Goal: Information Seeking & Learning: Learn about a topic

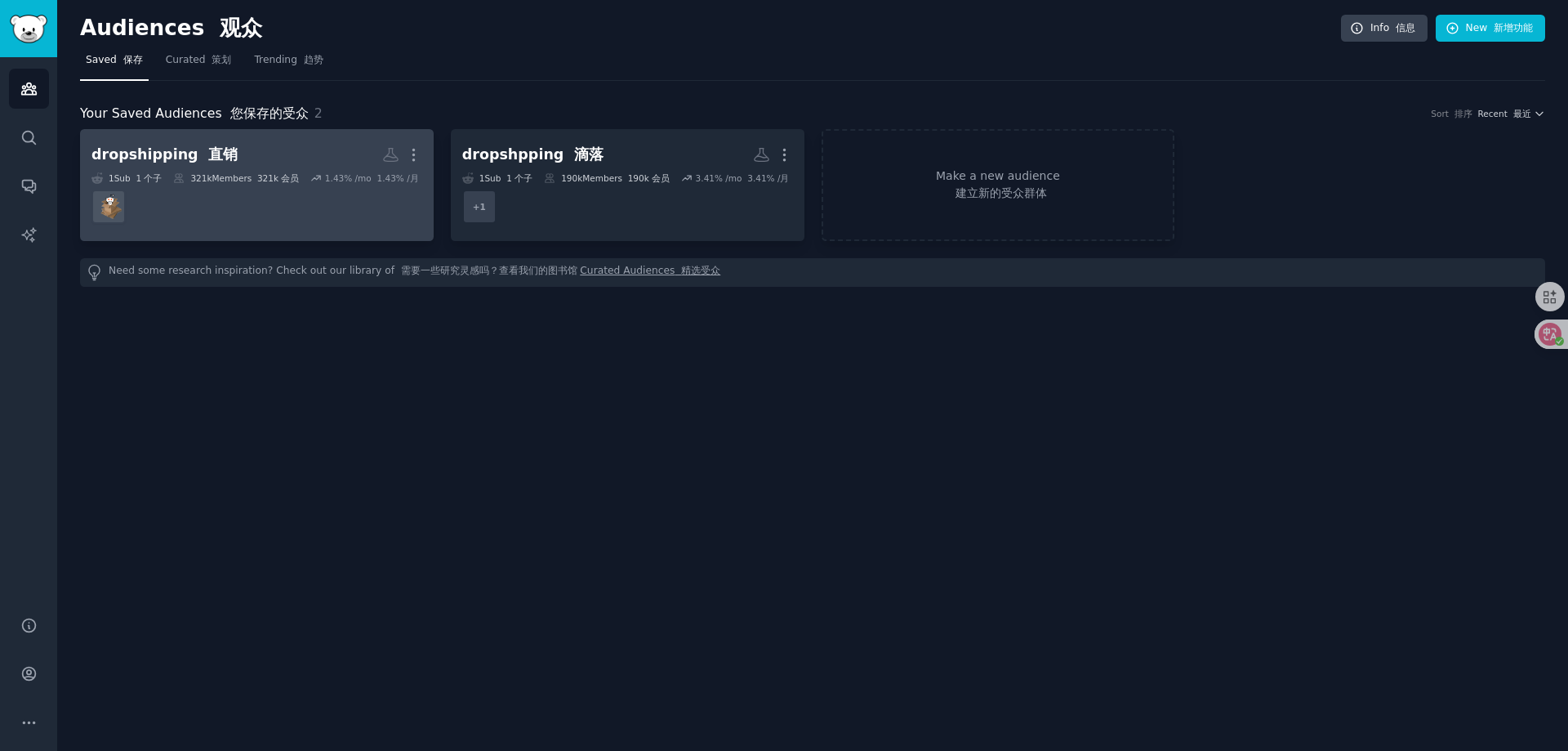
click at [262, 208] on dd at bounding box center [257, 206] width 330 height 45
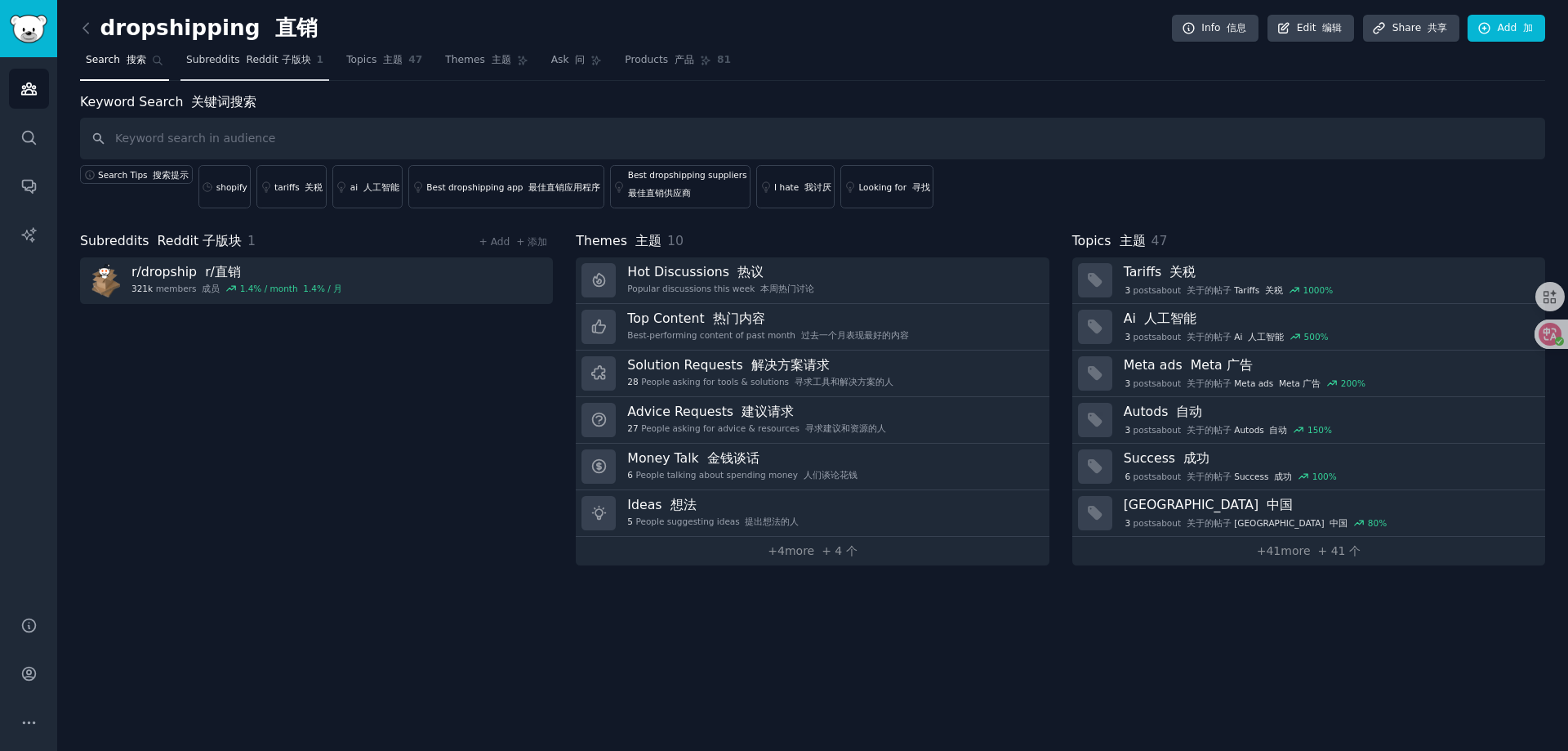
click at [217, 59] on span "Subreddits Reddit 子版块" at bounding box center [249, 61] width 125 height 15
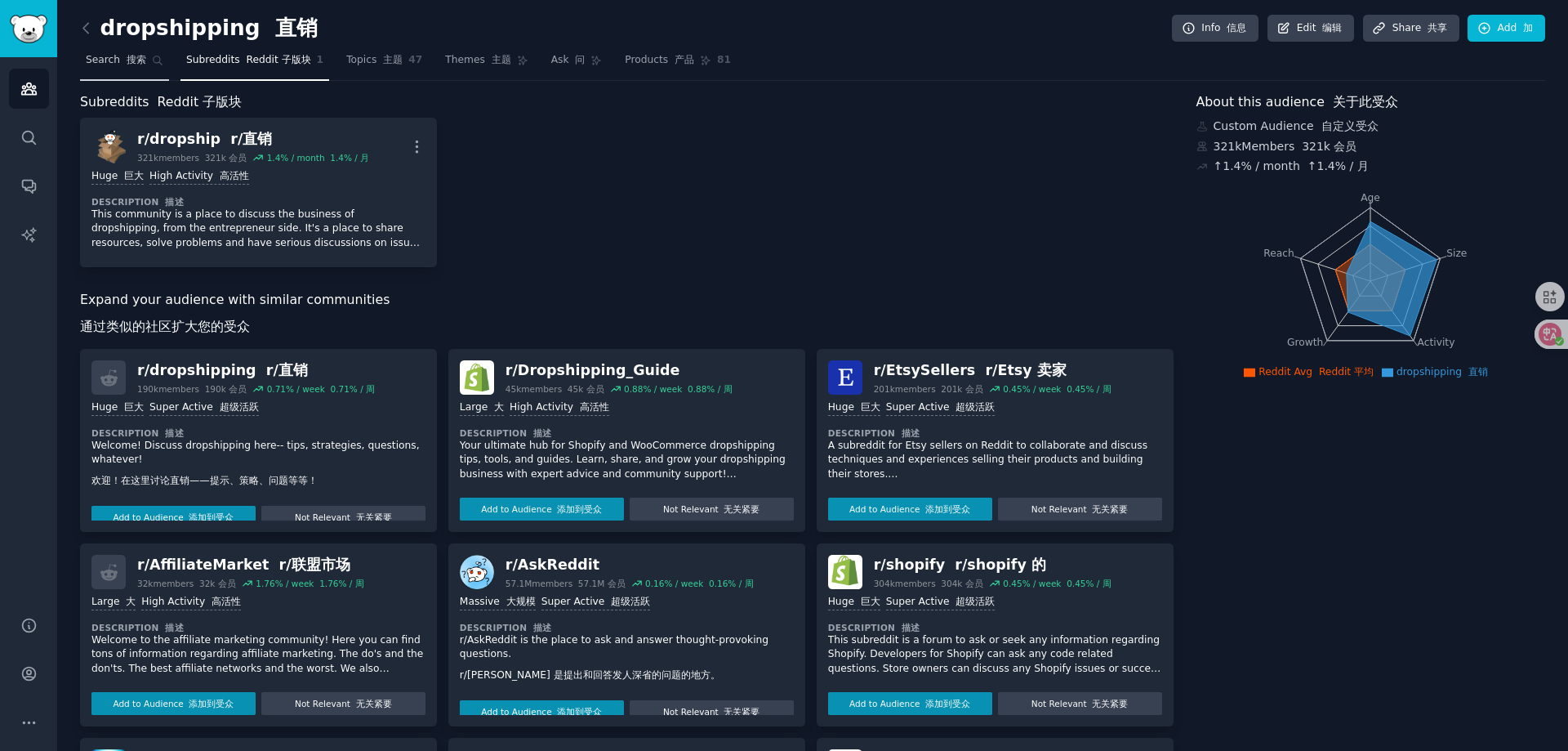
click at [110, 59] on span "Search 搜索" at bounding box center [116, 61] width 61 height 15
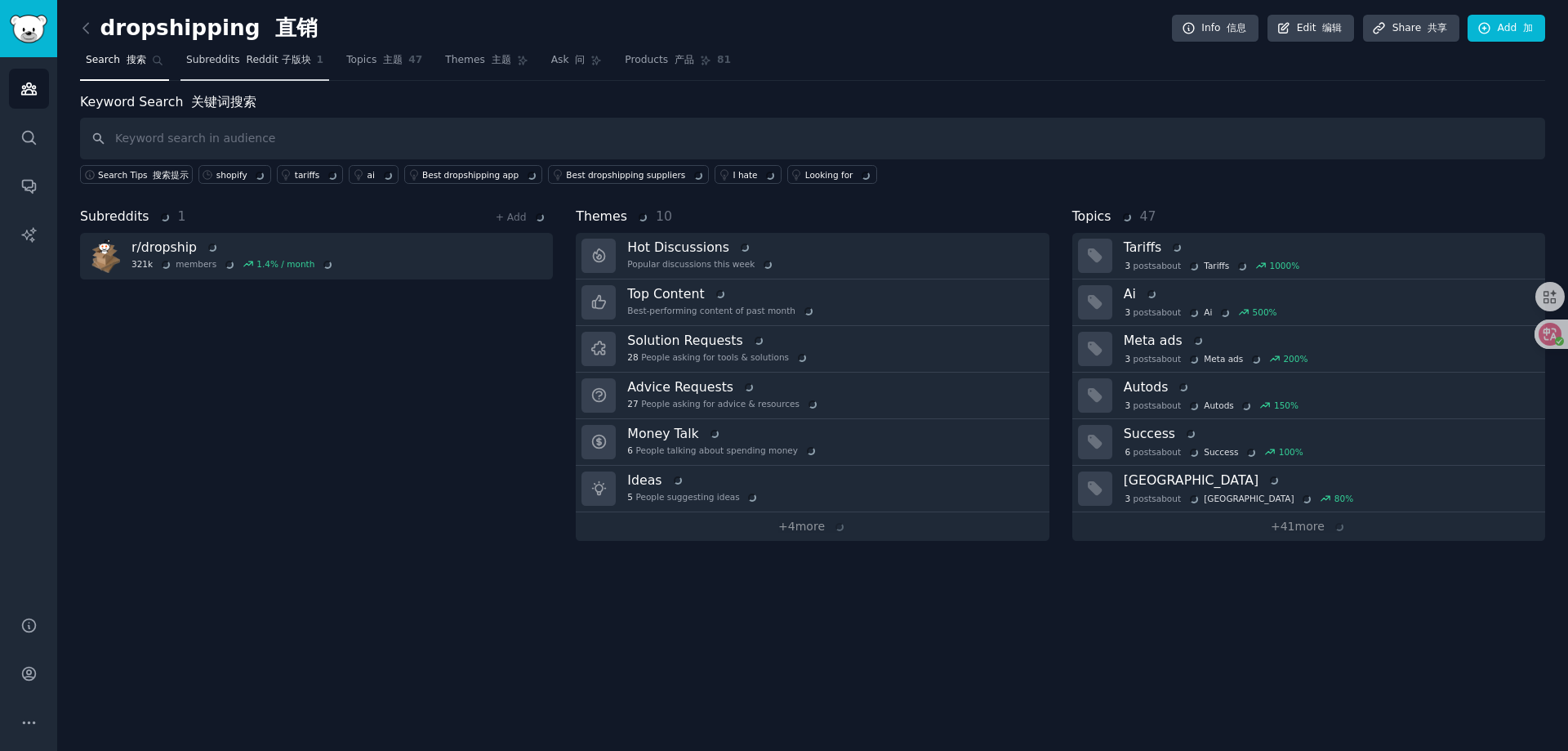
click at [209, 58] on span "Subreddits Reddit 子版块" at bounding box center [249, 61] width 125 height 15
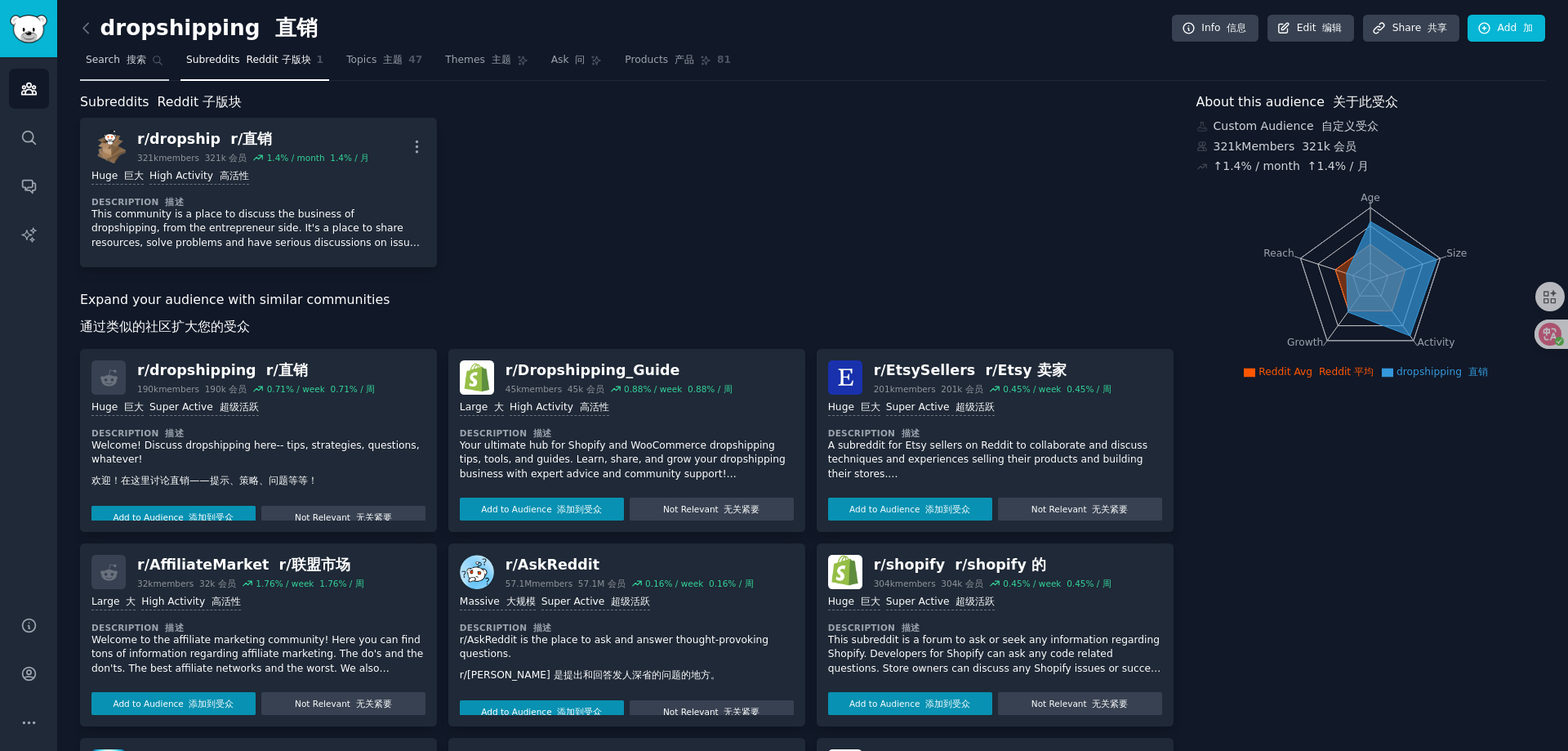
click at [120, 61] on font at bounding box center [123, 60] width 7 height 11
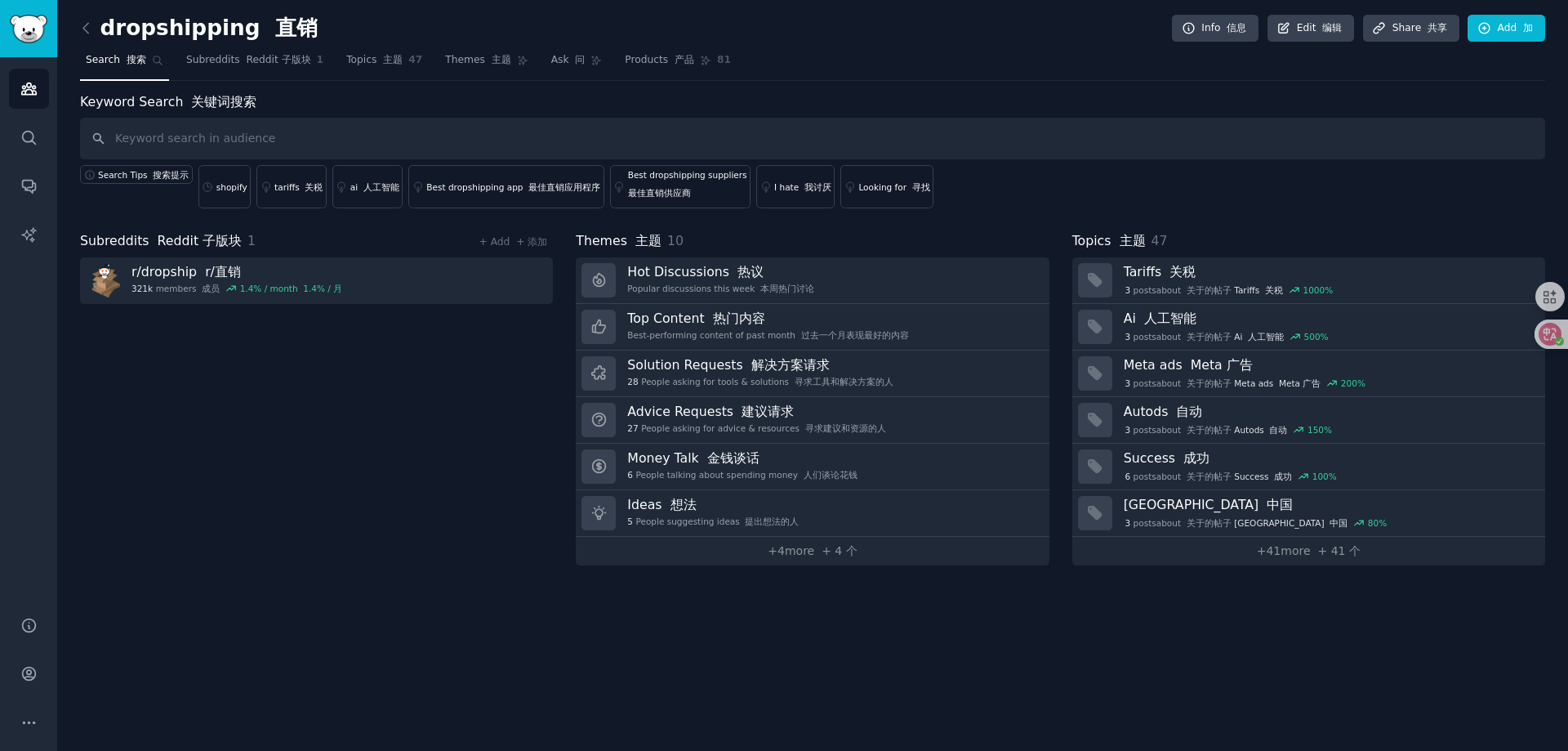
click at [231, 133] on input "text" at bounding box center [813, 138] width 1466 height 42
click at [223, 141] on input "text" at bounding box center [813, 138] width 1466 height 42
click at [220, 140] on input "text" at bounding box center [813, 138] width 1466 height 42
type input "help"
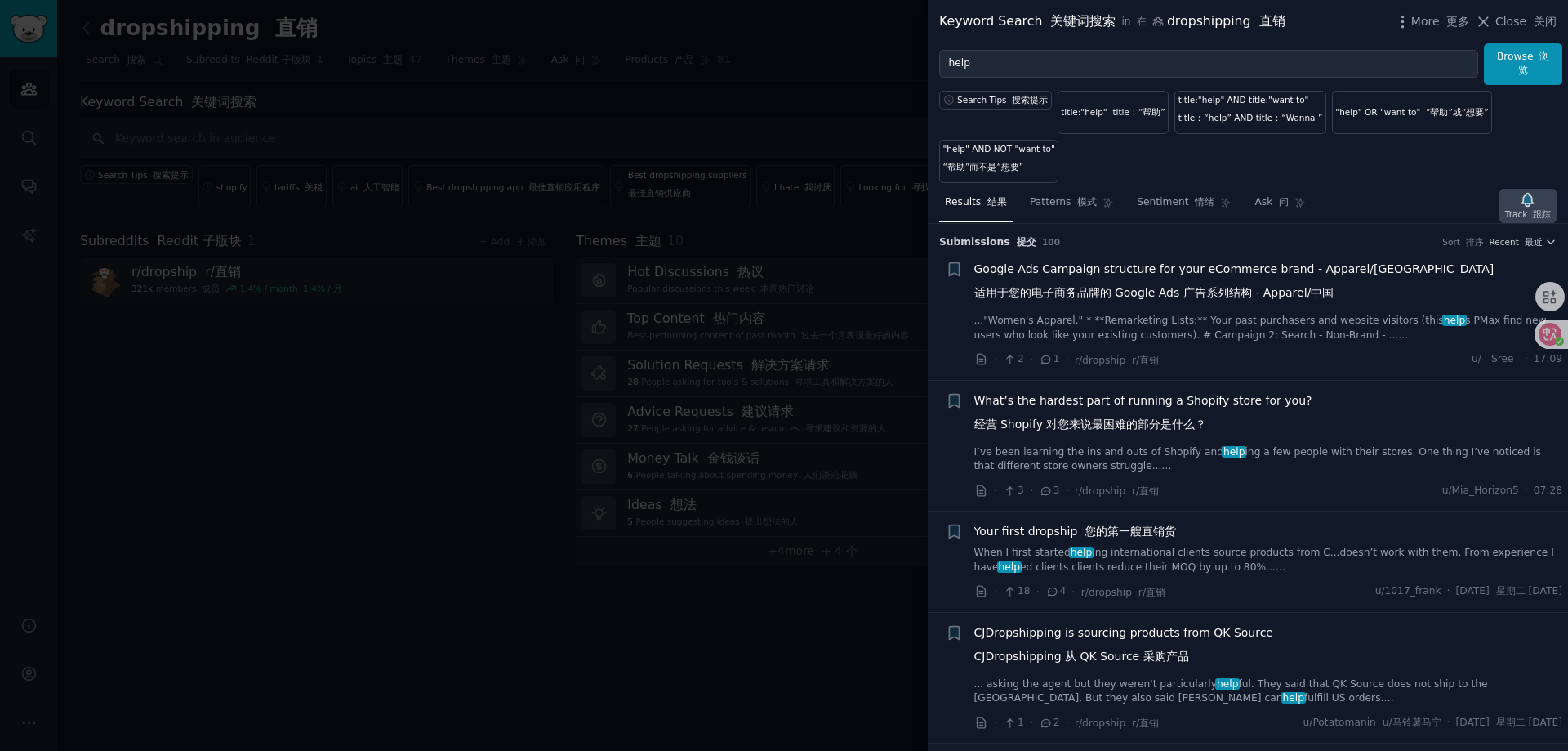
click at [1527, 203] on icon "button" at bounding box center [1528, 200] width 11 height 13
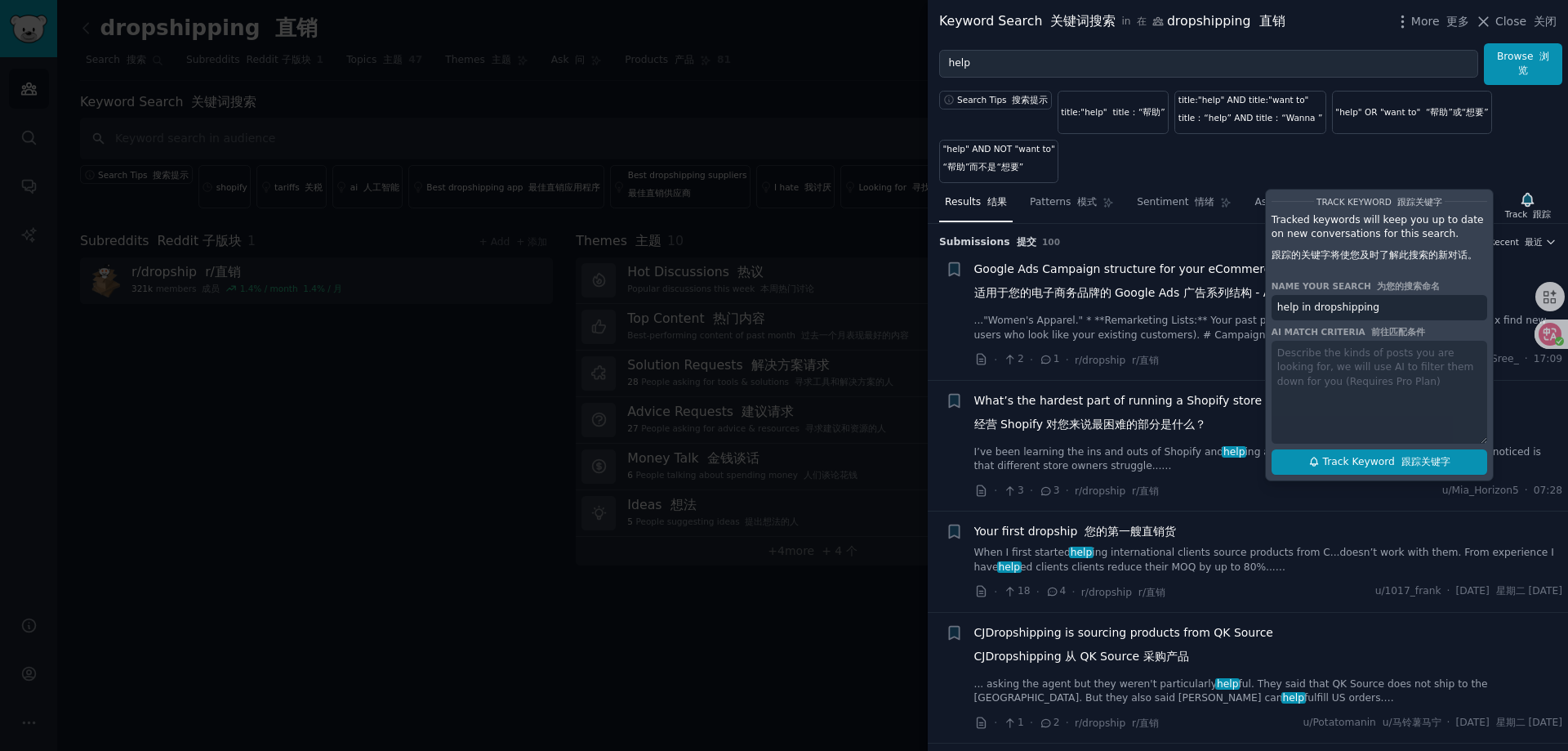
click at [1368, 461] on span "Track Keyword 跟踪关键字" at bounding box center [1387, 463] width 128 height 15
type input "help in dropshipping"
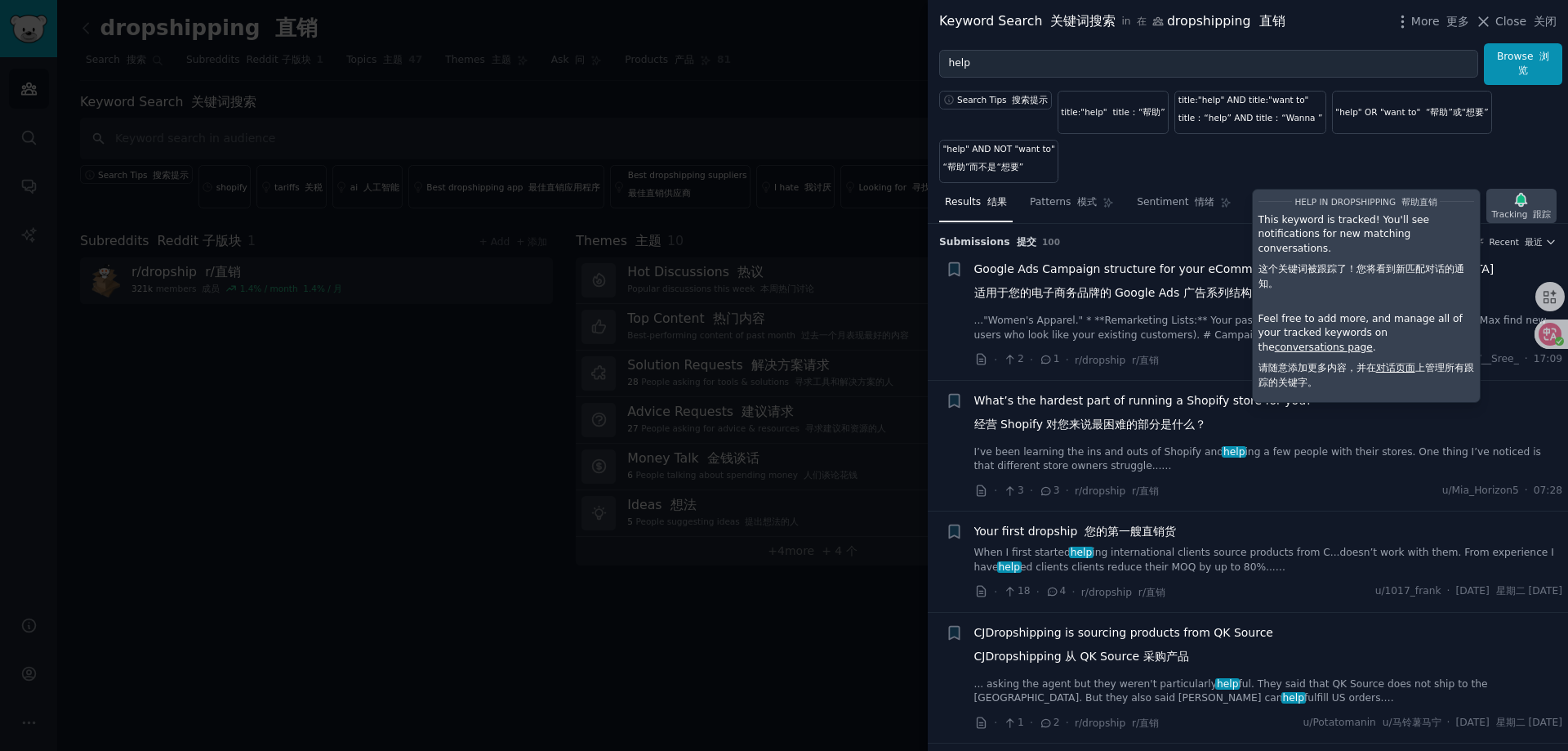
click at [1518, 206] on icon "button" at bounding box center [1522, 200] width 17 height 17
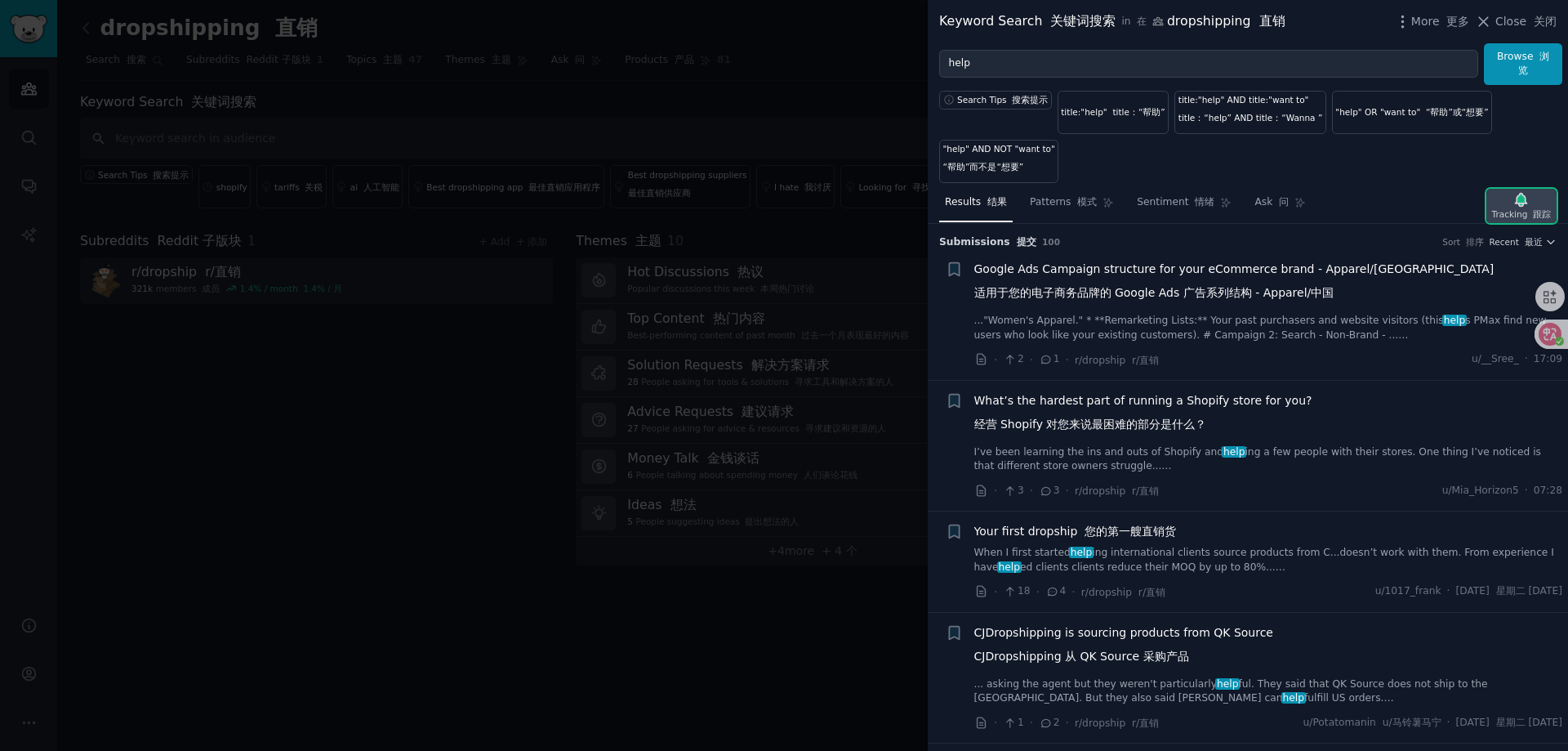
click at [1523, 203] on icon "button" at bounding box center [1522, 200] width 11 height 13
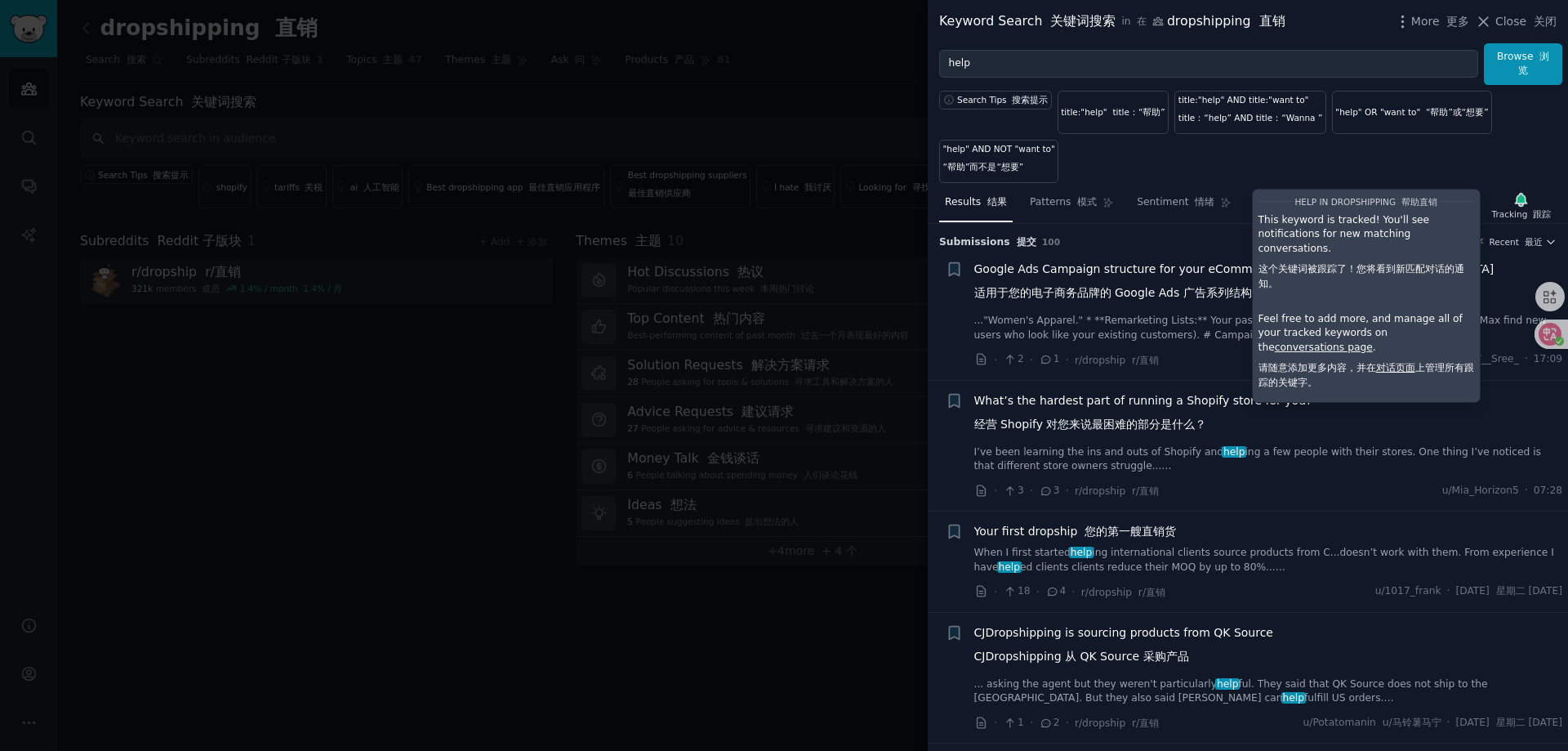
click at [1535, 162] on div "Search Tips 搜索提示 title:"help" title：“帮助” title:"help" AND title:"want to" title…" at bounding box center [1248, 134] width 640 height 98
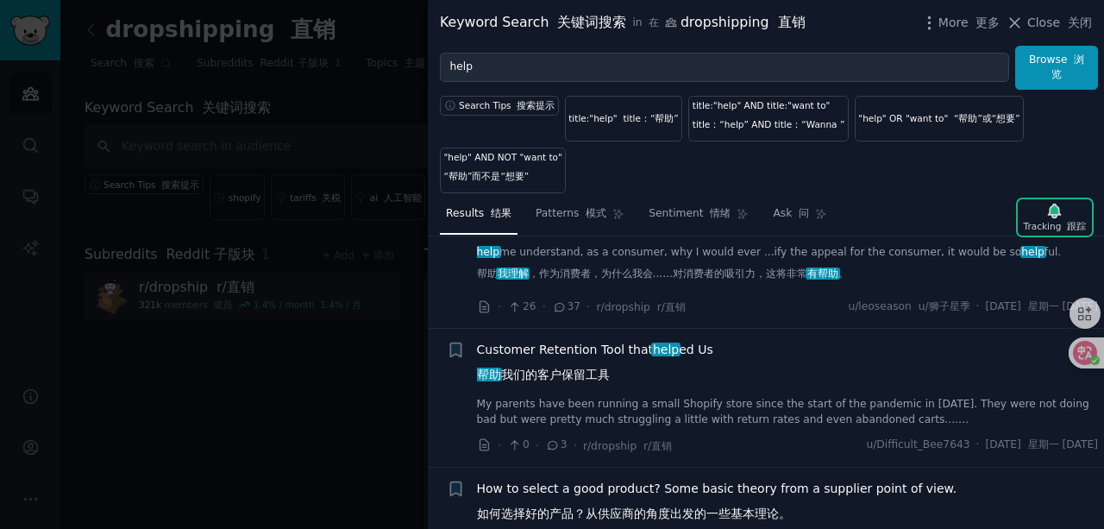
scroll to position [690, 0]
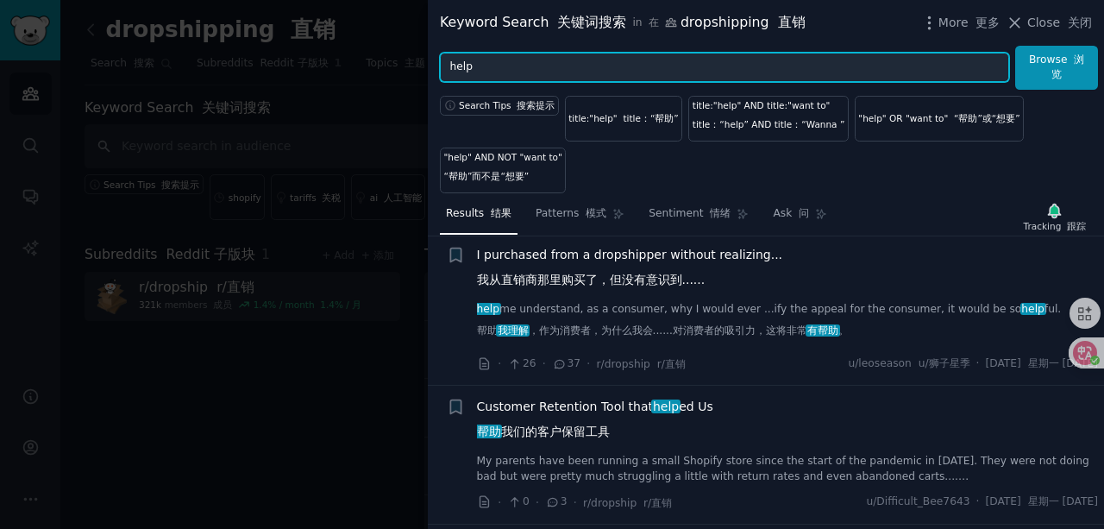
drag, startPoint x: 504, startPoint y: 62, endPoint x: 520, endPoint y: 59, distance: 16.8
click at [512, 60] on input "help" at bounding box center [724, 67] width 569 height 29
drag, startPoint x: 537, startPoint y: 65, endPoint x: 438, endPoint y: 60, distance: 98.4
click at [438, 60] on div "help Browse 浏览" at bounding box center [766, 68] width 676 height 44
click at [1015, 46] on button "Browse 浏览" at bounding box center [1056, 68] width 83 height 44
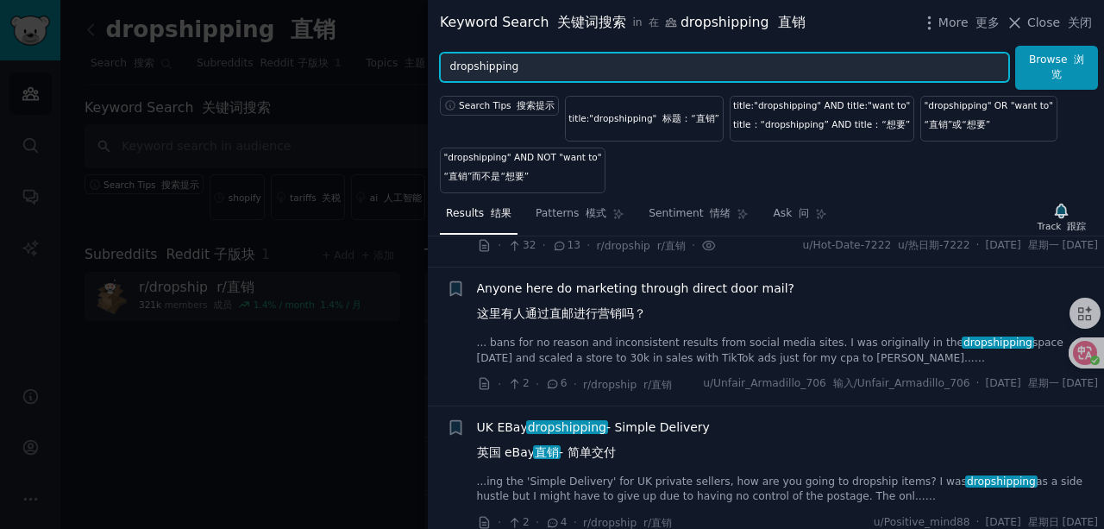
scroll to position [460, 0]
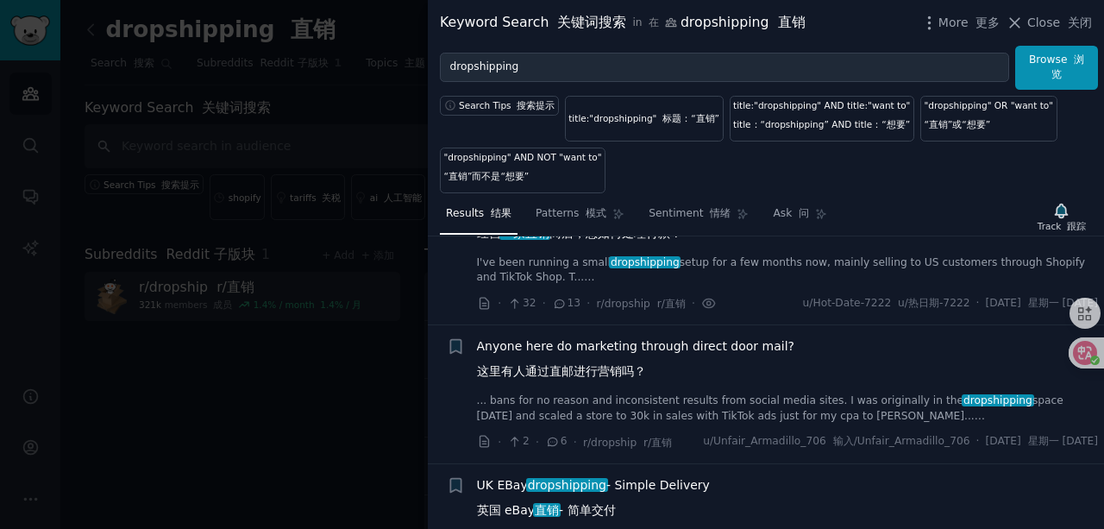
click at [620, 364] on font "这里有人通过直邮进行营销吗？" at bounding box center [561, 371] width 169 height 14
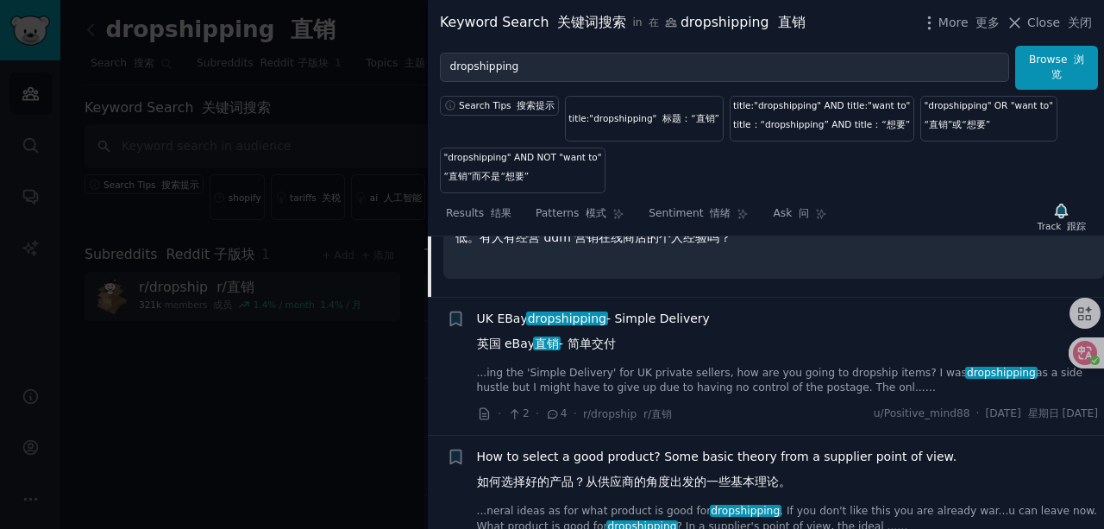
scroll to position [1008, 0]
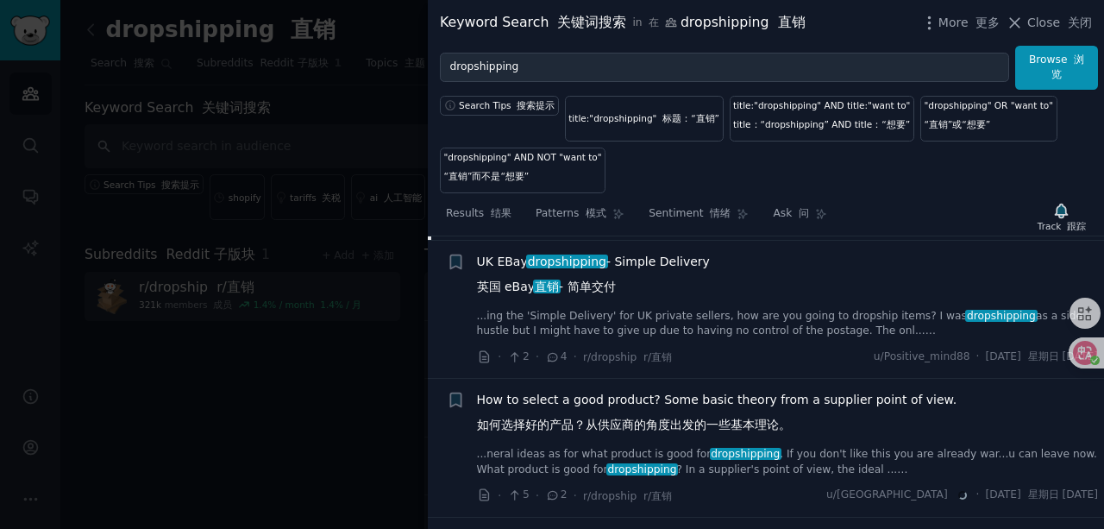
click at [607, 331] on link "...ing the 'Simple Delivery' for UK private sellers, how are you going to drops…" at bounding box center [788, 324] width 622 height 30
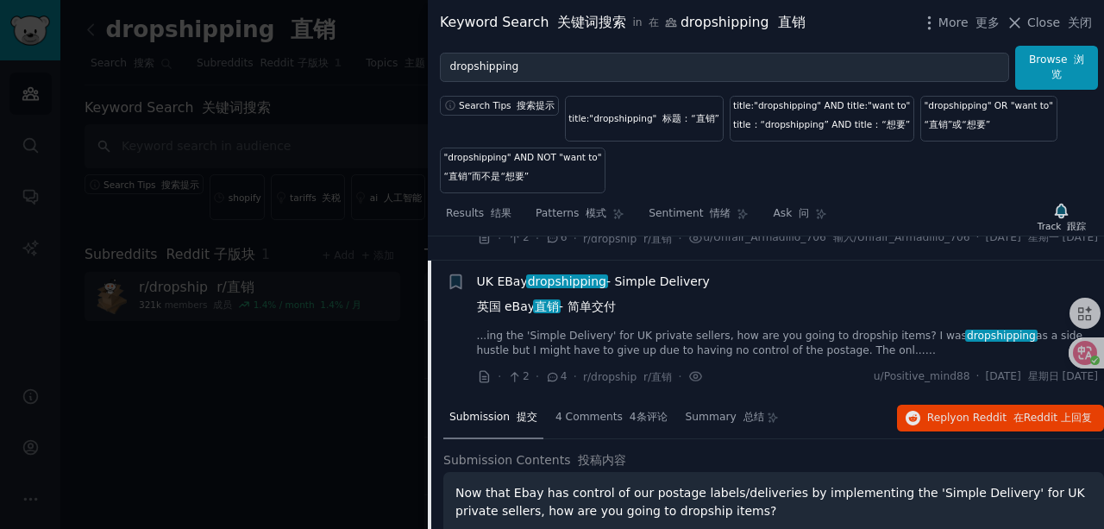
scroll to position [644, 0]
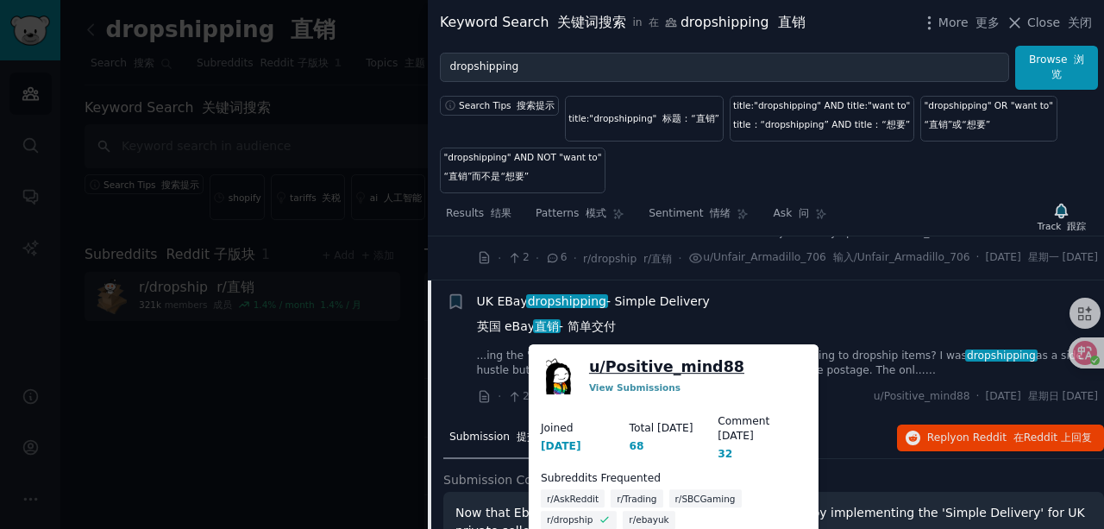
click at [668, 364] on link "u/ Positive_mind88" at bounding box center [666, 367] width 155 height 22
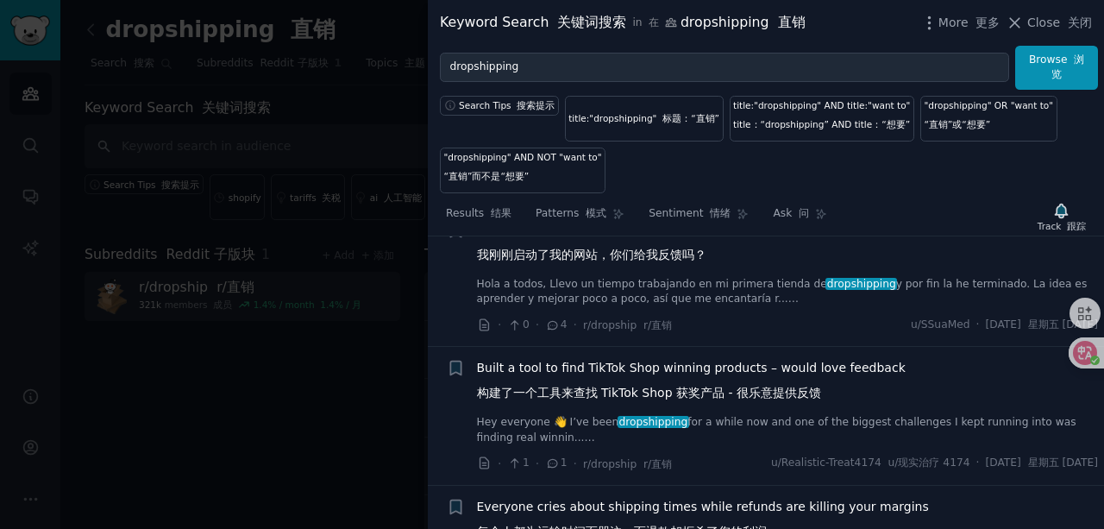
scroll to position [2484, 0]
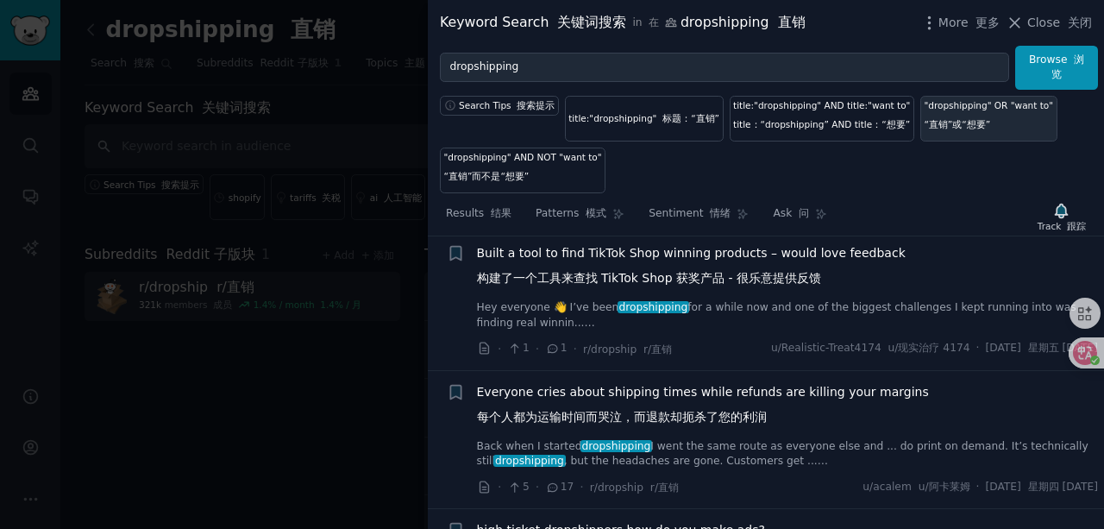
click at [937, 119] on font "“直销”或“想要”" at bounding box center [957, 124] width 66 height 10
type input ""dropshipping" OR "want to""
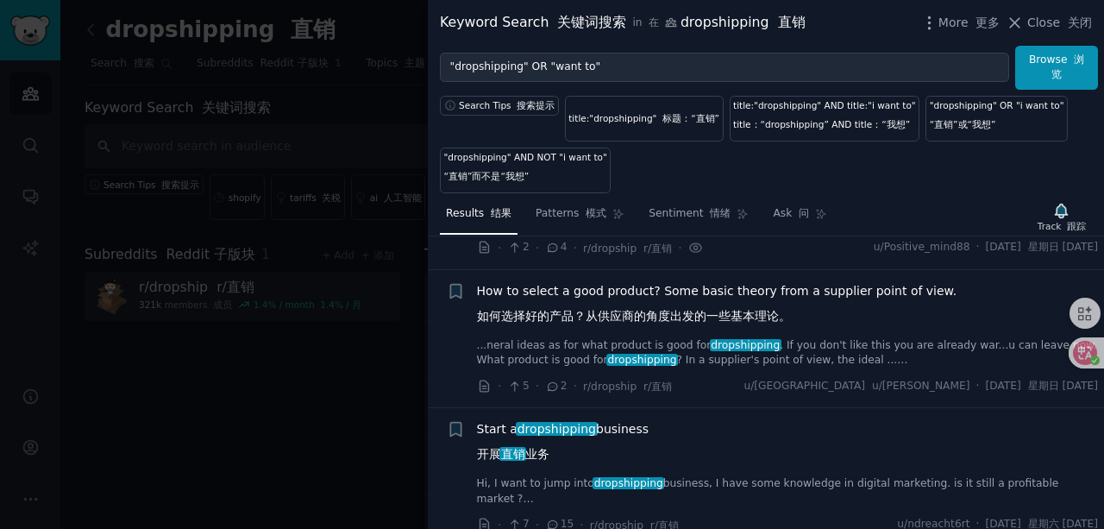
scroll to position [1265, 0]
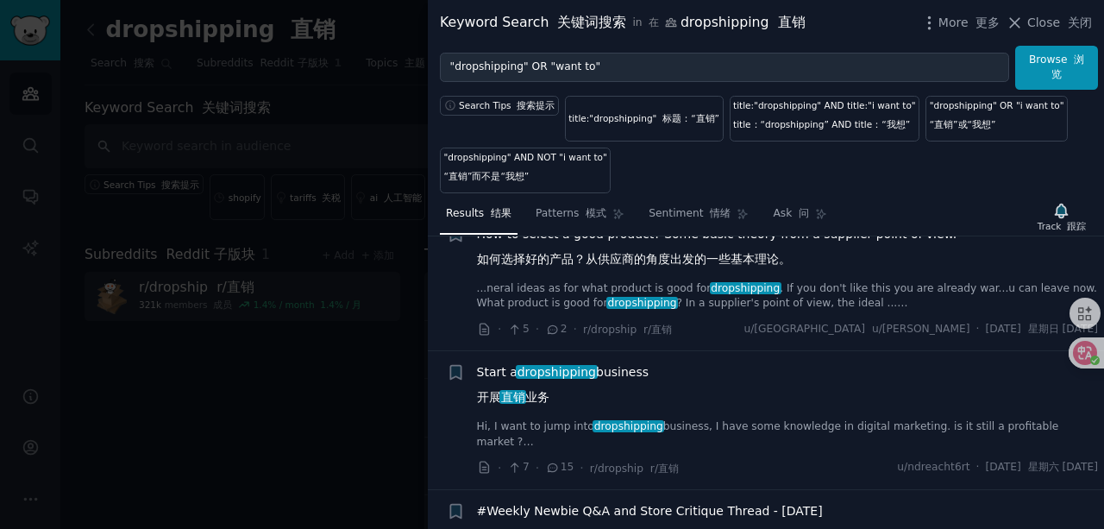
click at [292, 367] on div at bounding box center [552, 264] width 1104 height 529
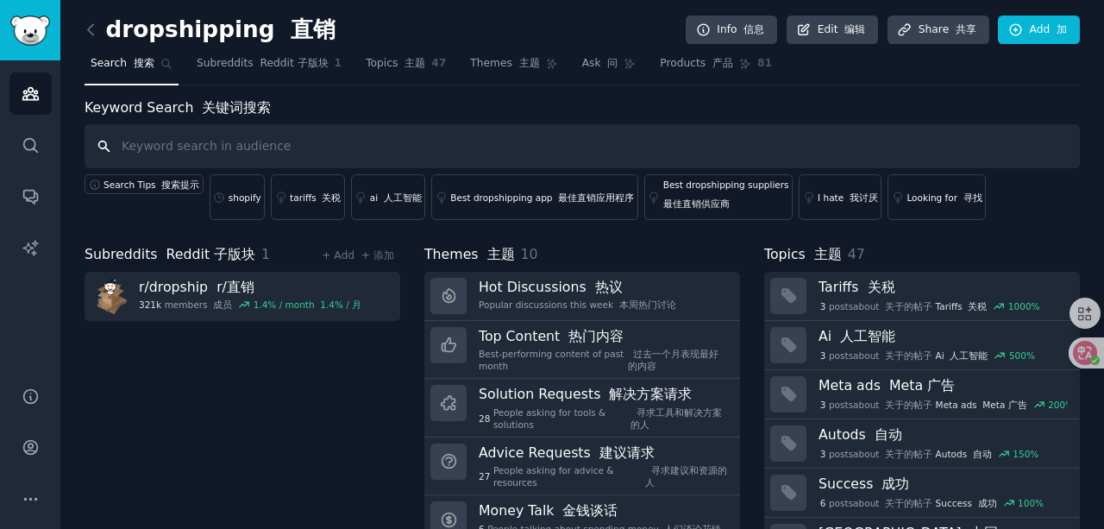
click at [321, 148] on input "text" at bounding box center [583, 146] width 996 height 44
click at [242, 197] on div "shopify" at bounding box center [245, 198] width 33 height 12
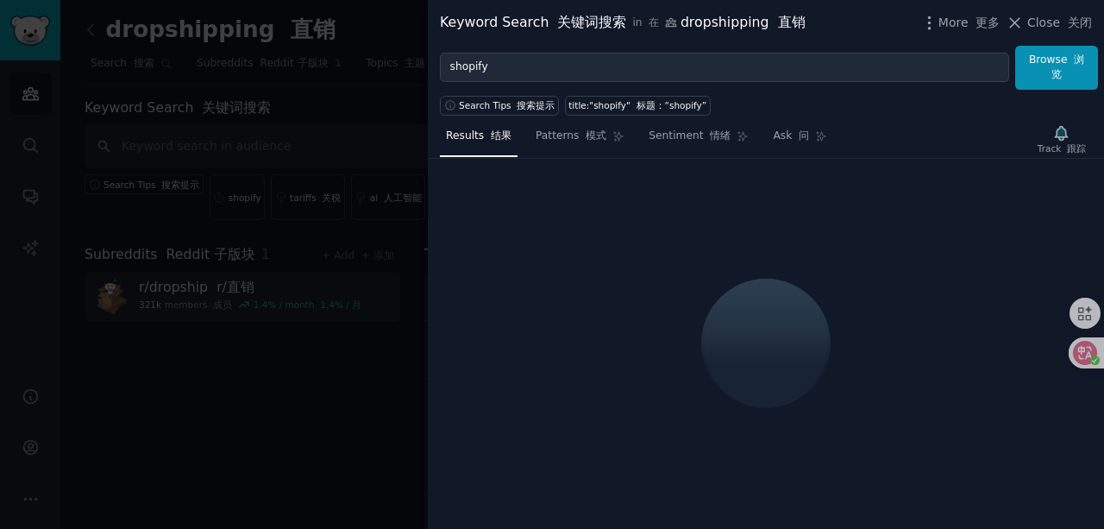
click at [273, 383] on div at bounding box center [552, 264] width 1104 height 529
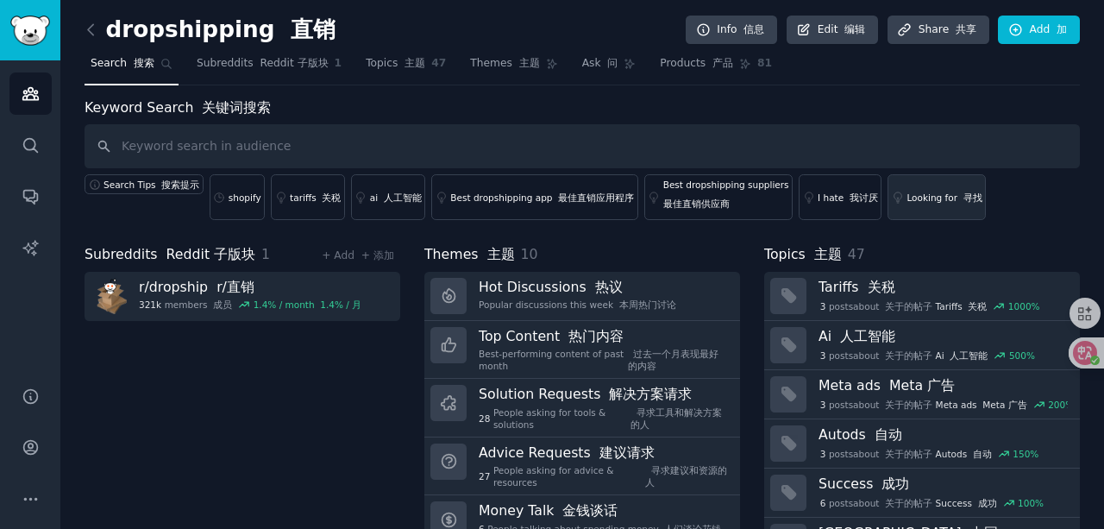
click at [907, 200] on div "Looking for 寻找" at bounding box center [944, 198] width 75 height 12
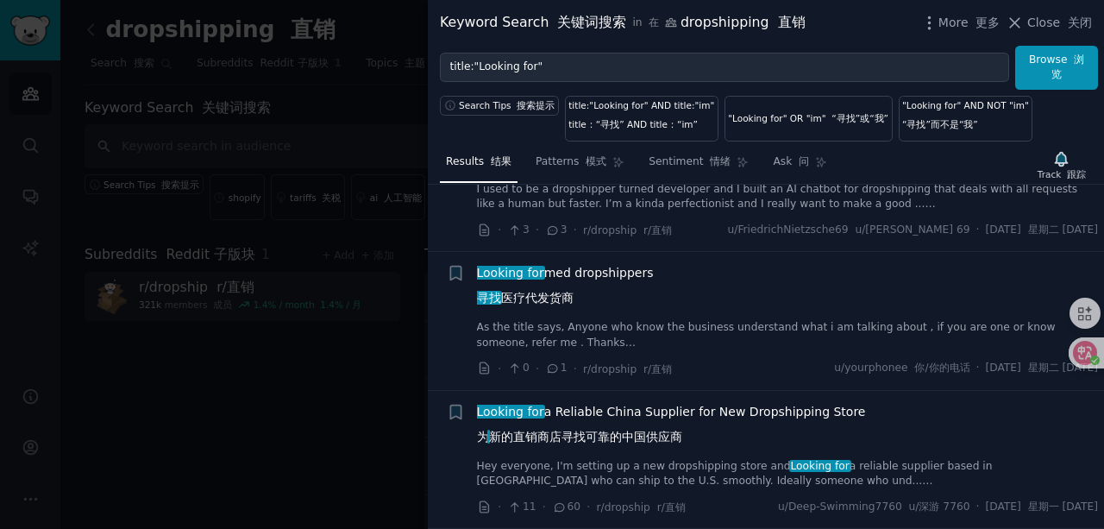
scroll to position [2013, 0]
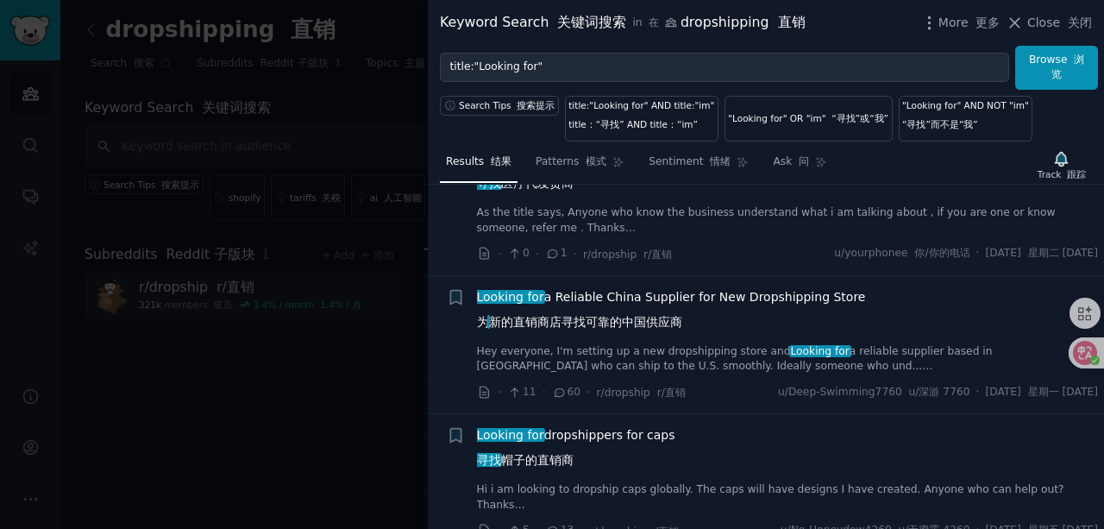
click at [676, 345] on link "Hey everyone, I'm setting up a new dropshipping store and Looking for a reliabl…" at bounding box center [788, 359] width 622 height 30
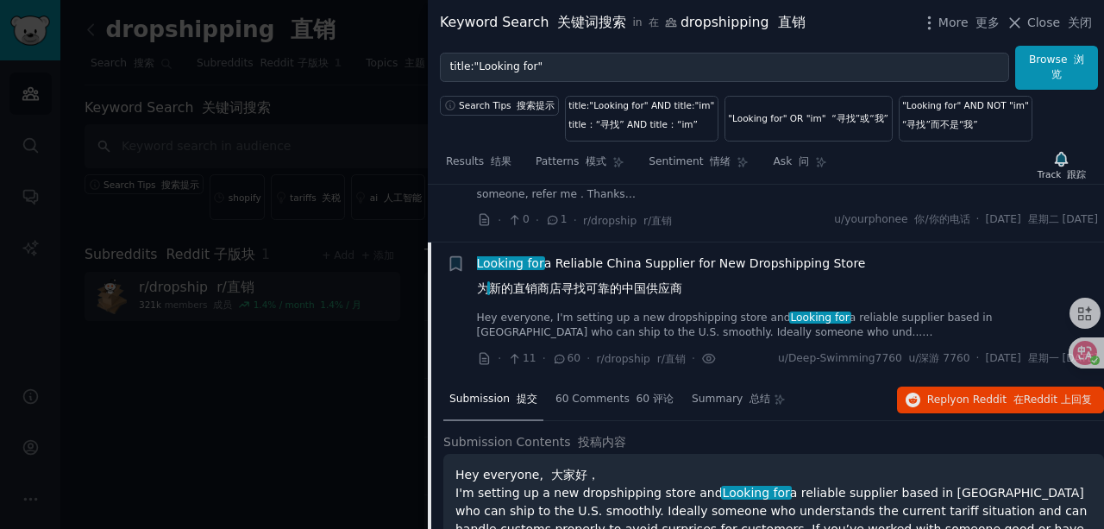
scroll to position [2042, 0]
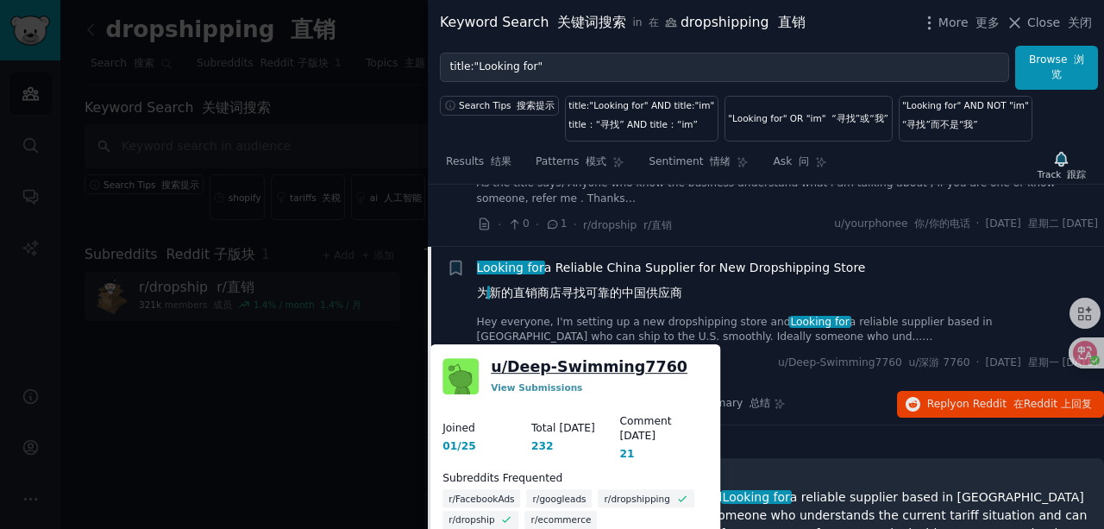
click at [638, 361] on link "u/ Deep-Swimming7760" at bounding box center [589, 367] width 197 height 22
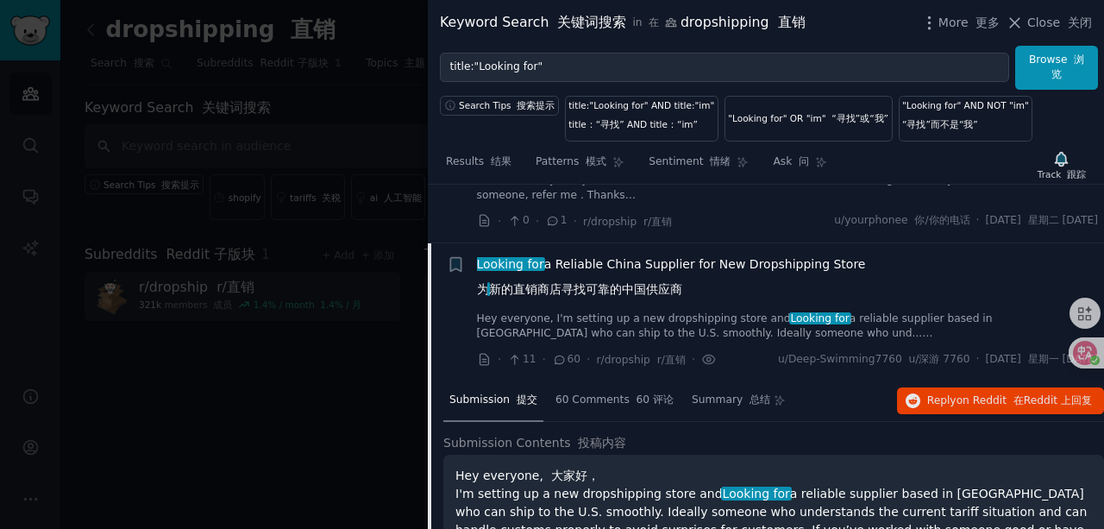
scroll to position [2157, 0]
